Goal: Transaction & Acquisition: Purchase product/service

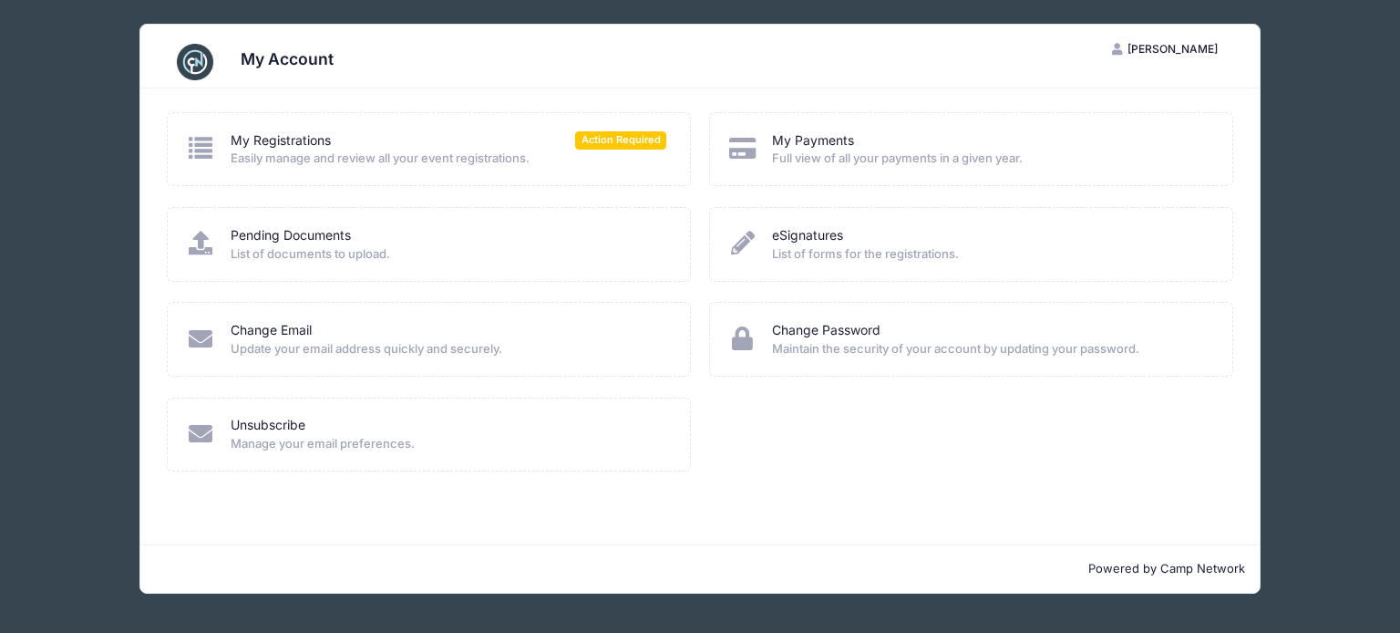
click at [1067, 158] on span "Full view of all your payments in a given year." at bounding box center [990, 159] width 437 height 18
click at [842, 157] on span "Full view of all your payments in a given year." at bounding box center [990, 159] width 437 height 18
click at [629, 143] on span "Action Required" at bounding box center [620, 139] width 91 height 17
click at [488, 143] on div "My Registrations Action Required" at bounding box center [449, 140] width 437 height 19
click at [190, 153] on icon at bounding box center [201, 148] width 30 height 24
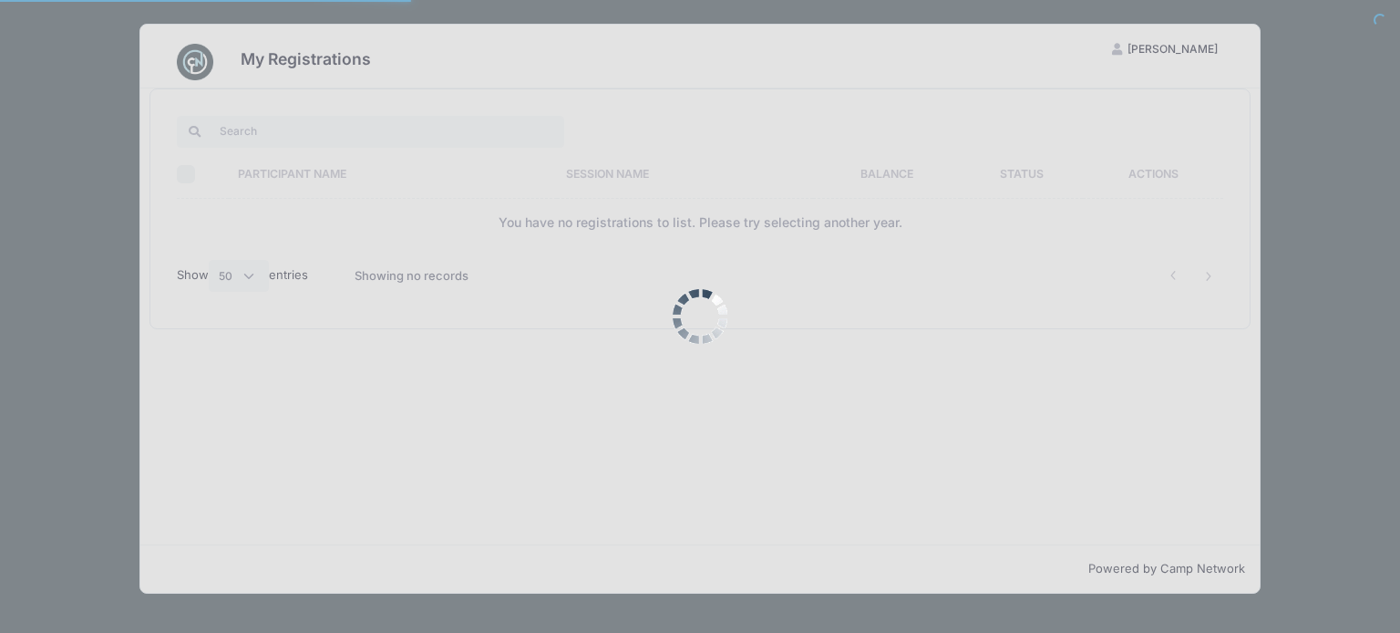
select select "50"
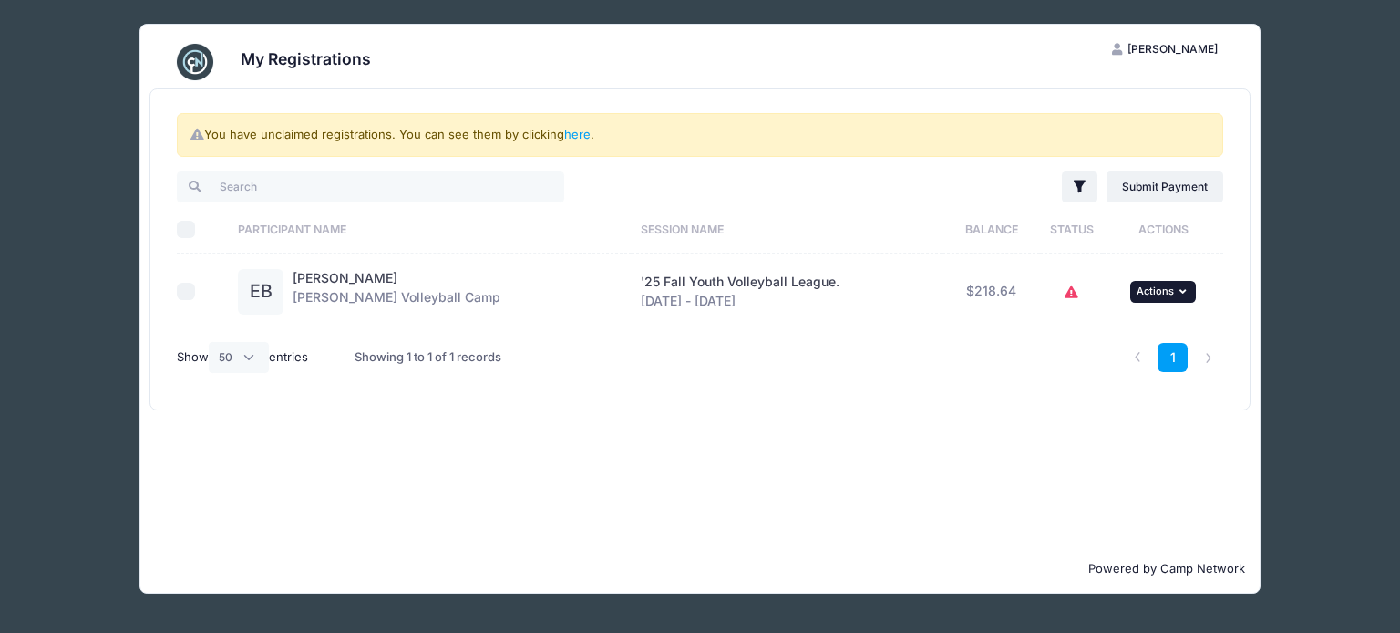
click at [1180, 290] on icon "button" at bounding box center [1185, 291] width 11 height 10
click at [1084, 363] on link "Submit Payment" at bounding box center [1102, 365] width 165 height 35
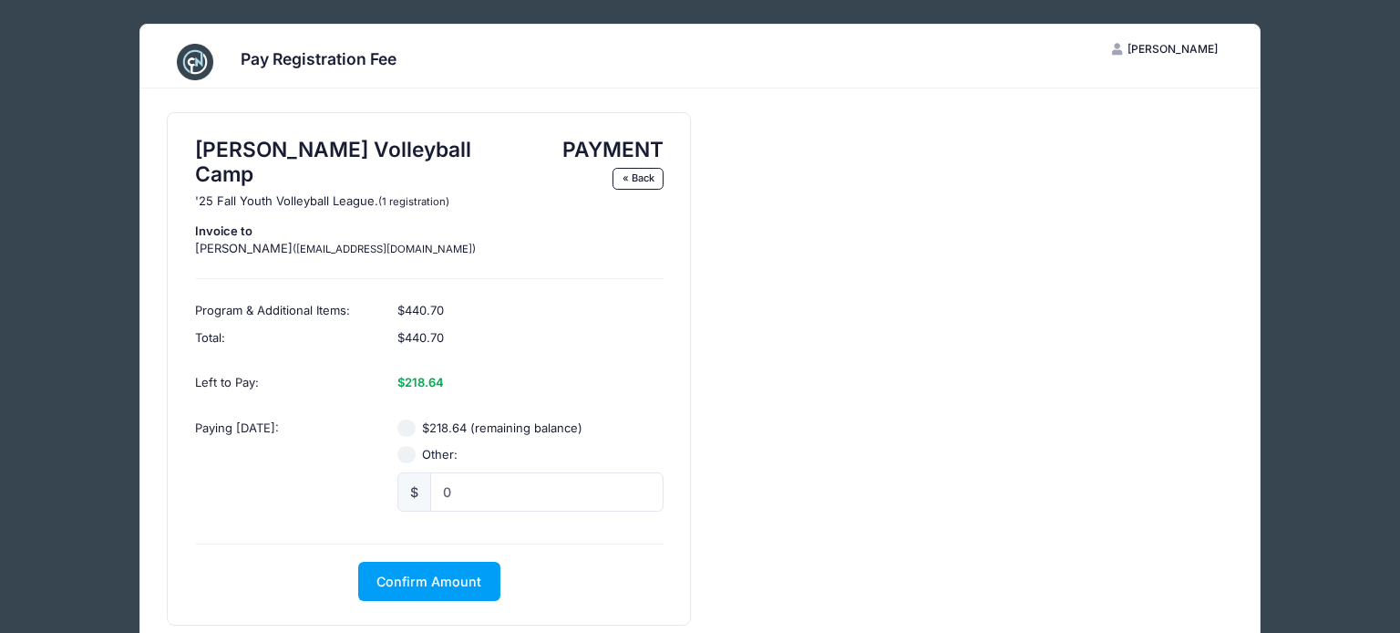
click at [405, 419] on input "$218.64 (remaining balance)" at bounding box center [407, 428] width 18 height 18
radio input "true"
click at [409, 573] on span "Confirm Amount" at bounding box center [429, 580] width 105 height 15
click at [409, 562] on button "Pay with Card" at bounding box center [429, 581] width 125 height 39
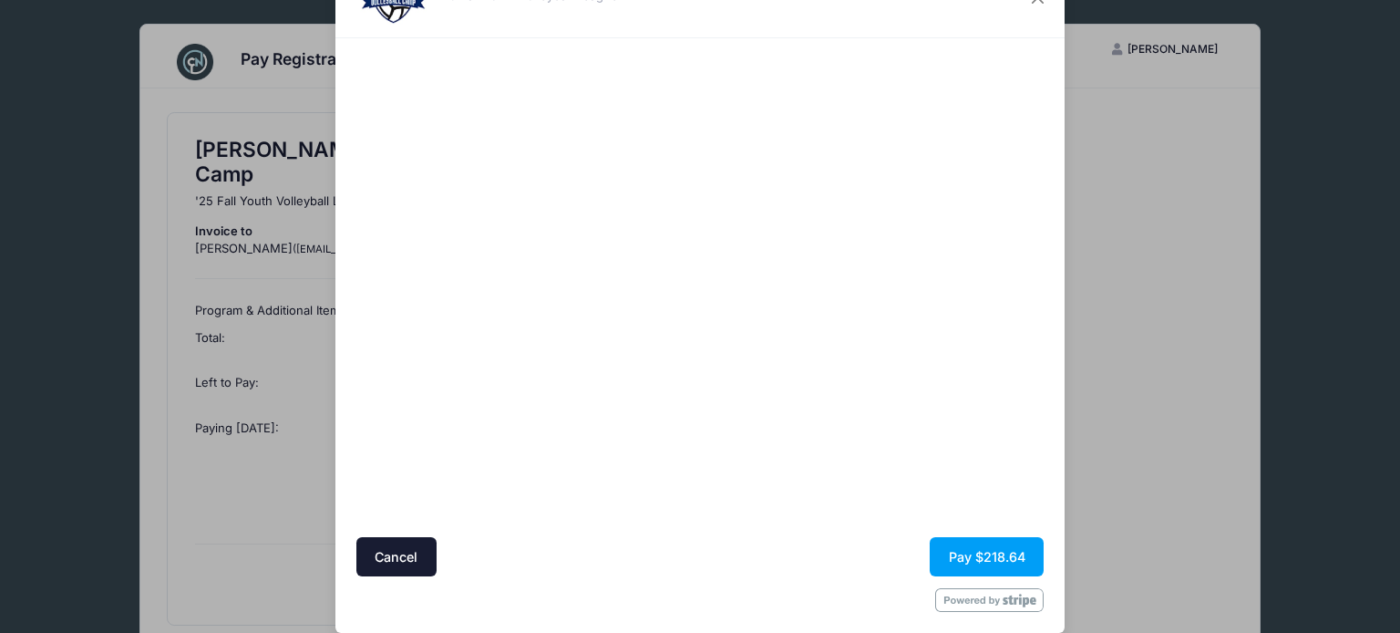
scroll to position [84, 0]
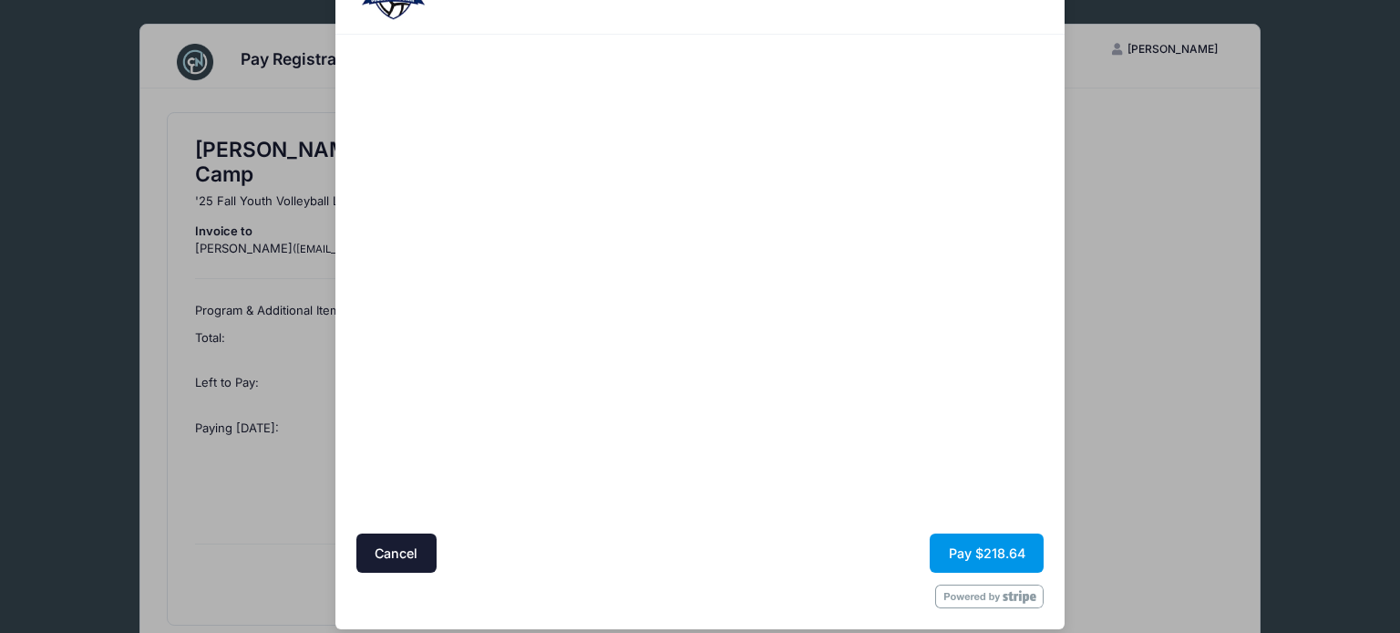
click at [1015, 554] on button "Pay $218.64" at bounding box center [987, 552] width 114 height 39
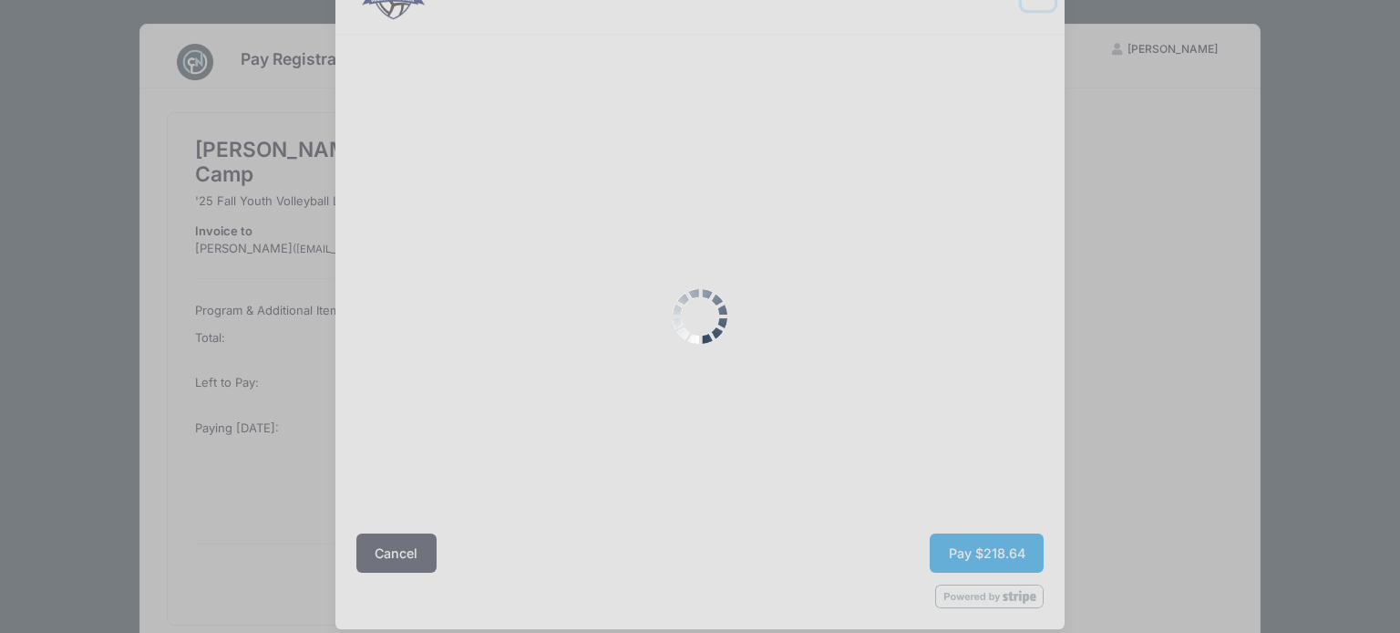
scroll to position [62, 0]
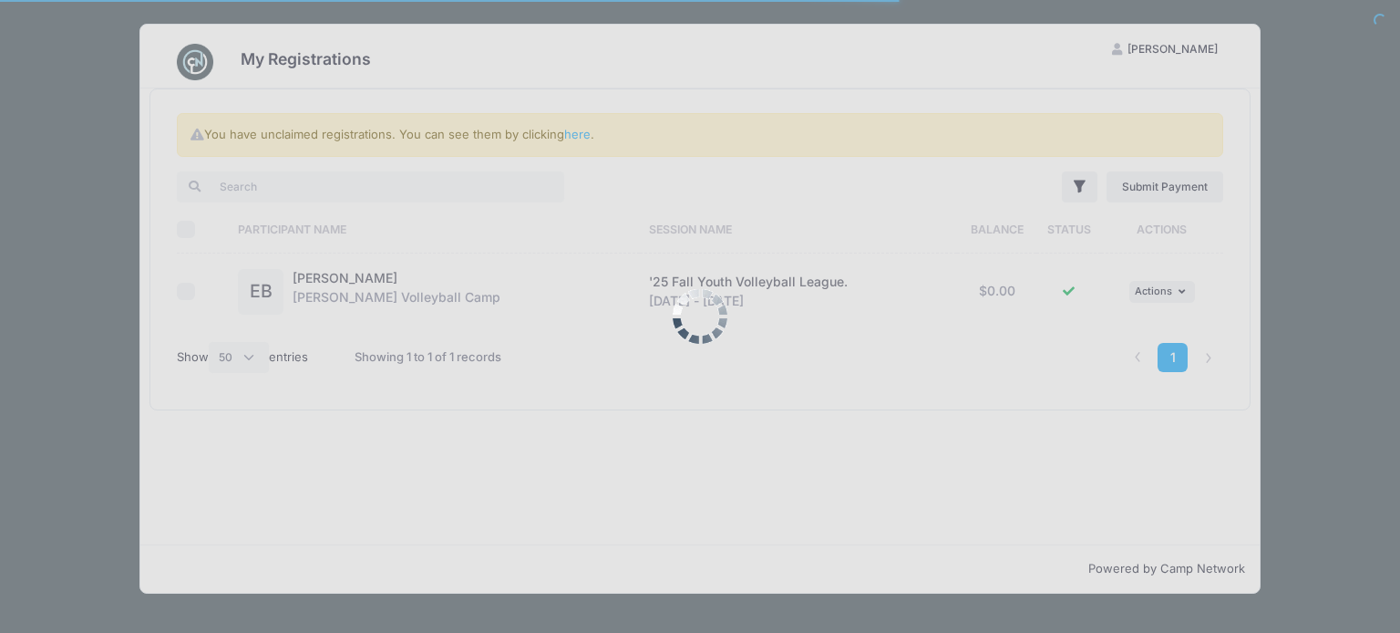
select select "50"
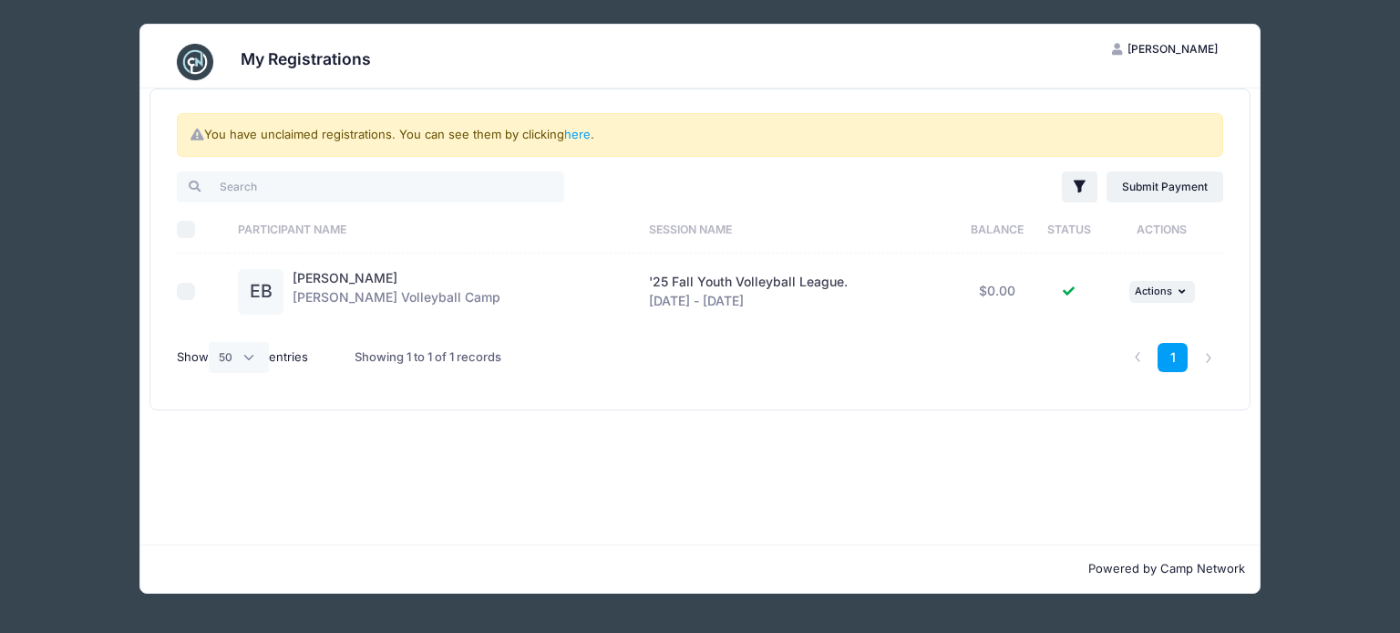
click at [1328, 393] on div "My Registrations AB Alyssa Beacham My Account Logout You have unclaimed registr…" at bounding box center [700, 308] width 1346 height 617
click at [581, 137] on link "here" at bounding box center [577, 134] width 26 height 15
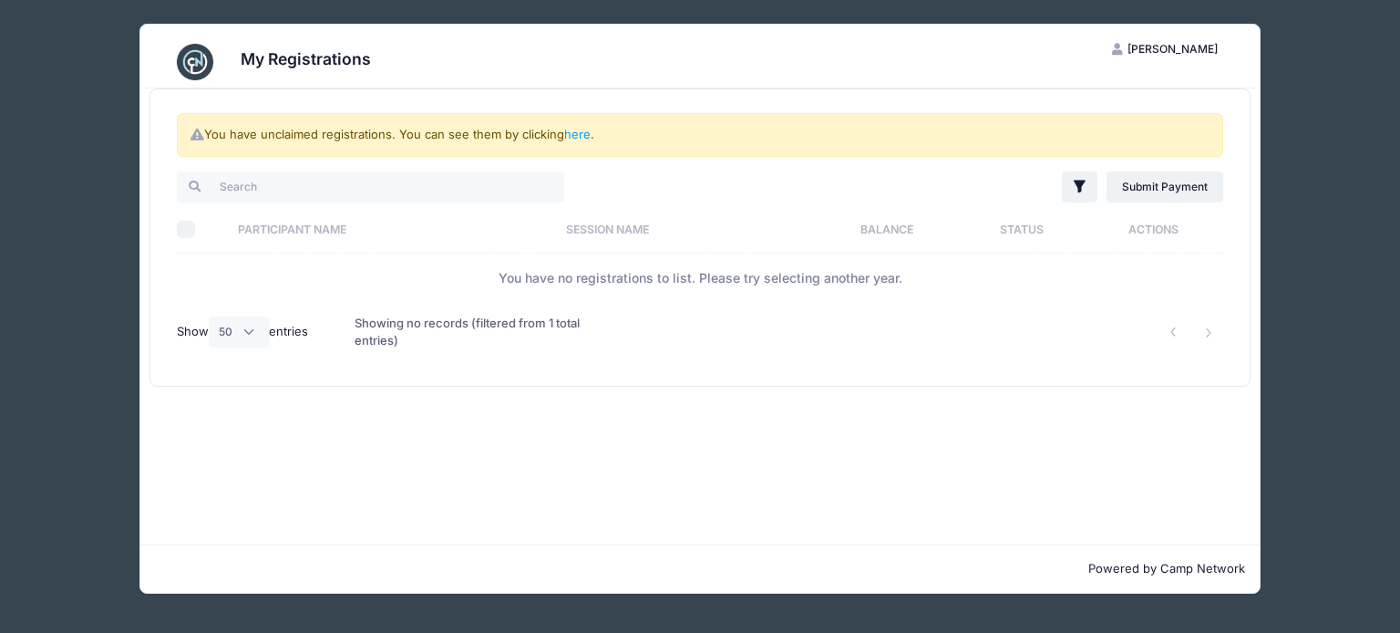
click at [1147, 52] on span "[PERSON_NAME]" at bounding box center [1173, 49] width 90 height 14
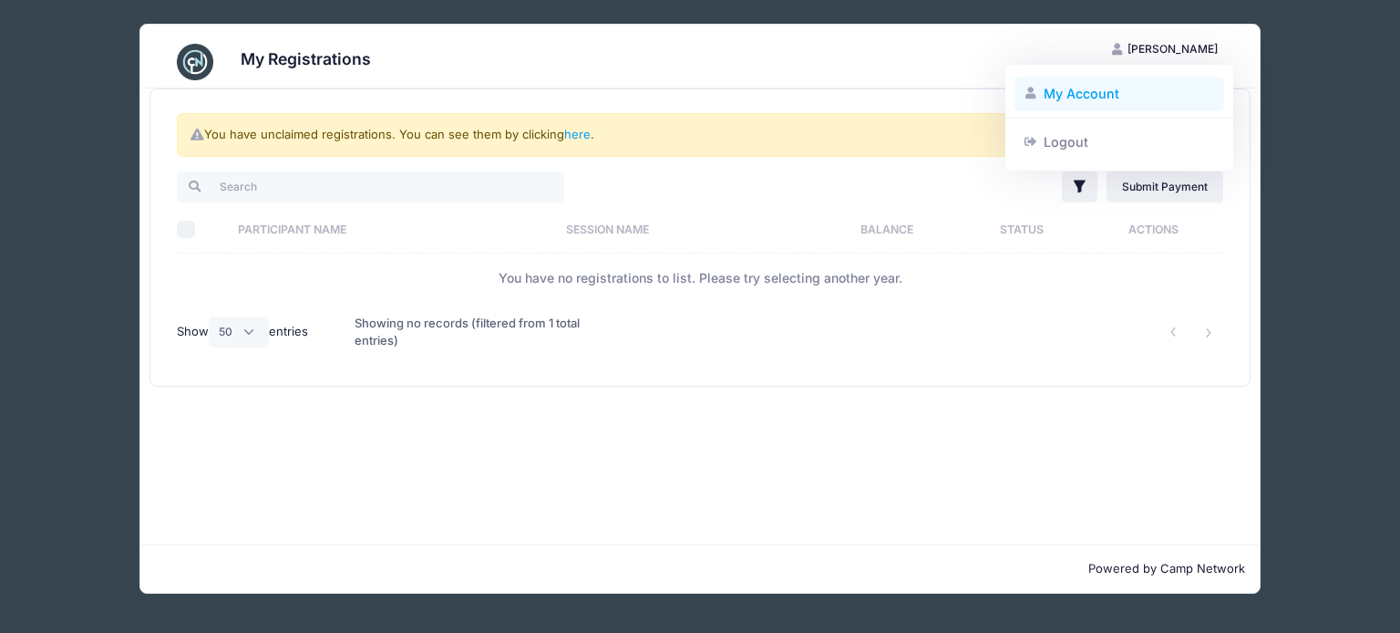
click at [1094, 100] on link "My Account" at bounding box center [1120, 94] width 211 height 35
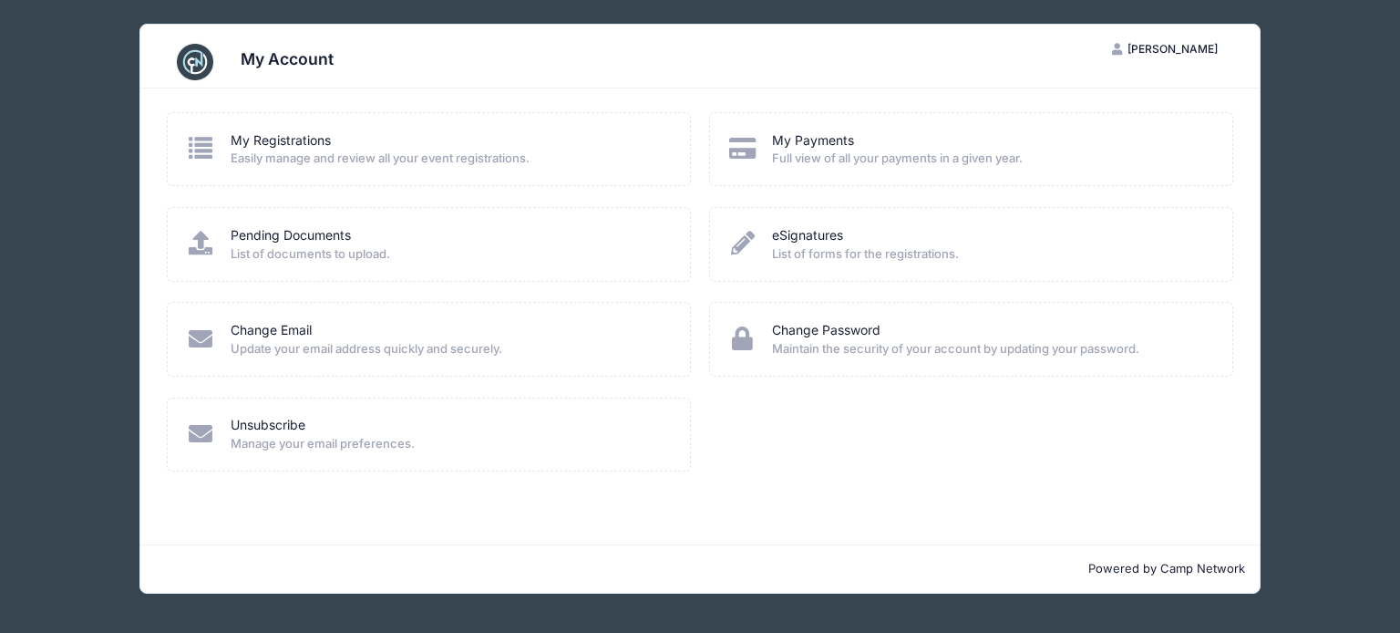
click at [1143, 50] on span "[PERSON_NAME]" at bounding box center [1173, 49] width 90 height 14
click at [1062, 142] on link "Logout" at bounding box center [1120, 141] width 211 height 35
